Goal: Transaction & Acquisition: Purchase product/service

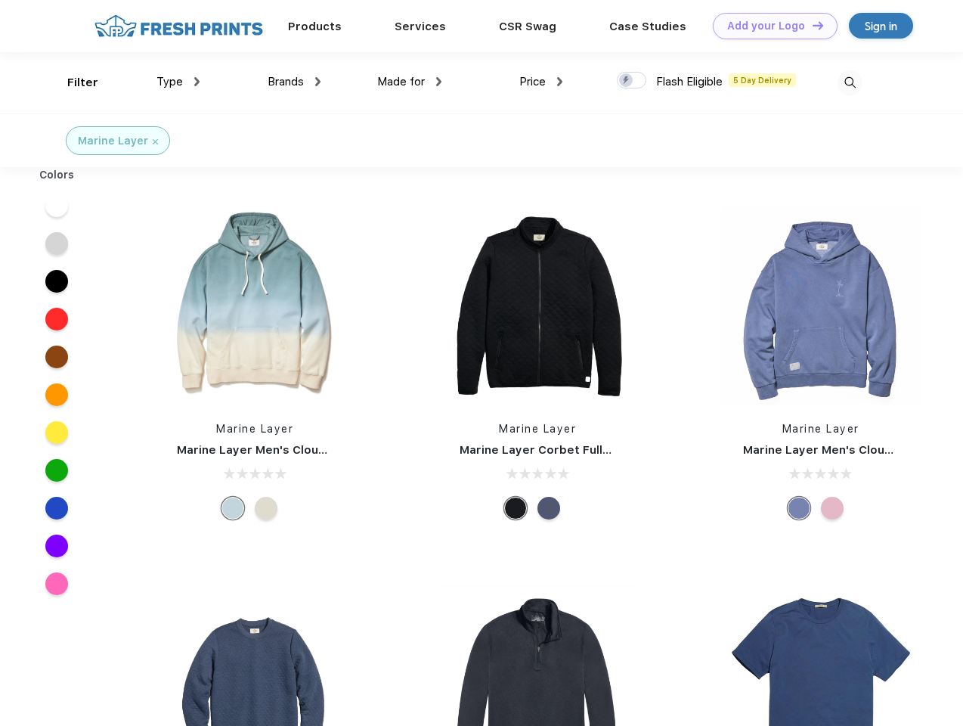
click at [770, 26] on link "Add your Logo Design Tool" at bounding box center [775, 26] width 125 height 26
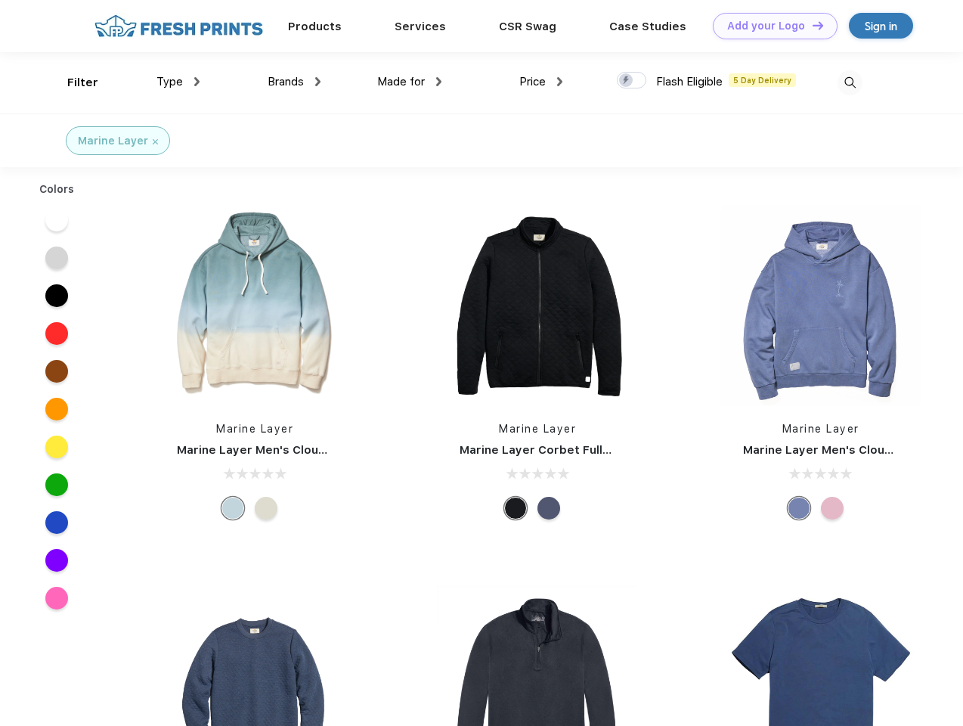
click at [0, 0] on div "Design Tool" at bounding box center [0, 0] width 0 height 0
click at [811, 25] on link "Add your Logo Design Tool" at bounding box center [775, 26] width 125 height 26
click at [73, 82] on div "Filter" at bounding box center [82, 82] width 31 height 17
click at [178, 82] on span "Type" at bounding box center [170, 82] width 26 height 14
click at [294, 82] on span "Brands" at bounding box center [286, 82] width 36 height 14
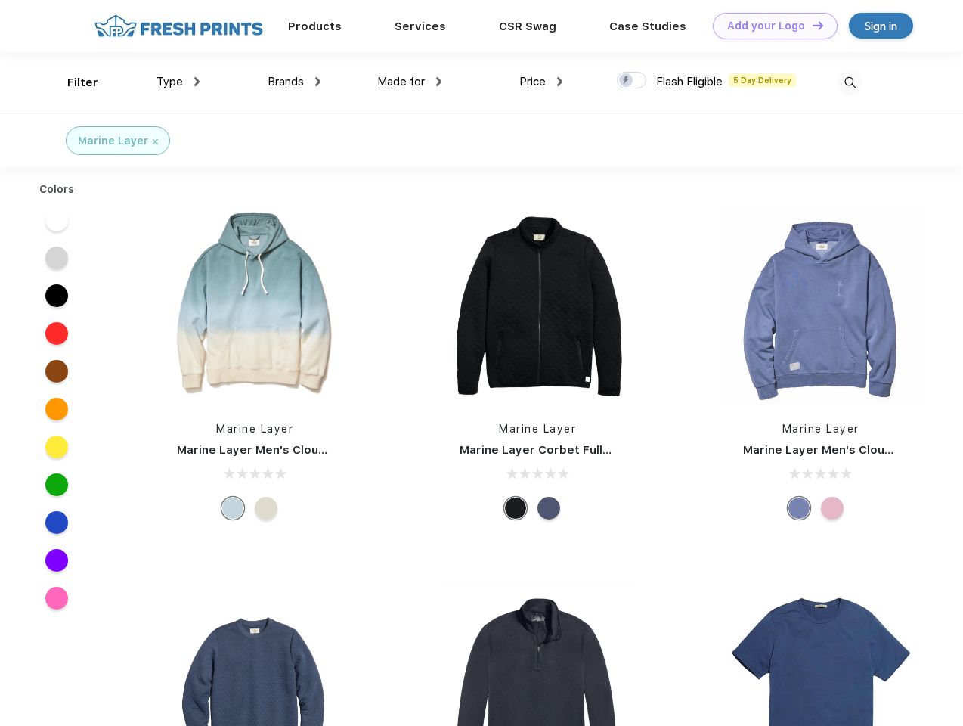
click at [410, 82] on span "Made for" at bounding box center [401, 82] width 48 height 14
click at [541, 82] on span "Price" at bounding box center [532, 82] width 26 height 14
click at [632, 81] on div at bounding box center [631, 80] width 29 height 17
click at [627, 81] on input "checkbox" at bounding box center [622, 76] width 10 height 10
click at [850, 82] on img at bounding box center [850, 82] width 25 height 25
